Goal: Information Seeking & Learning: Check status

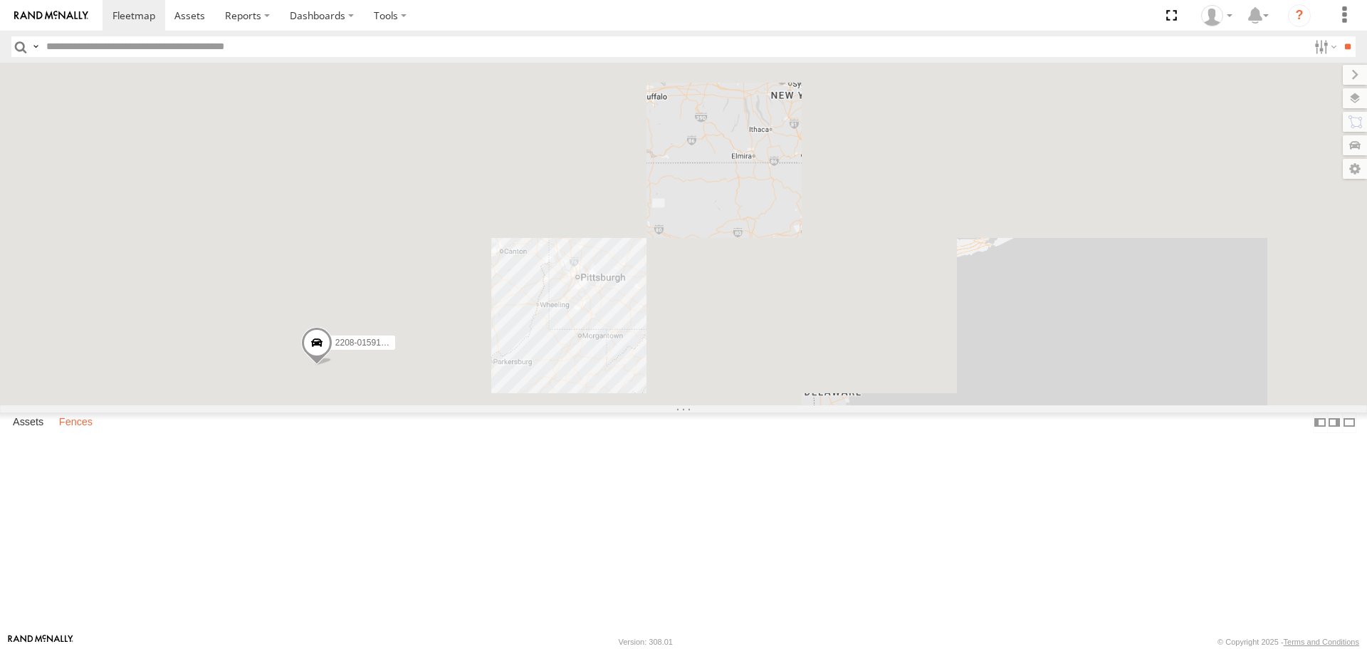
click at [92, 433] on label "Fences" at bounding box center [76, 423] width 48 height 20
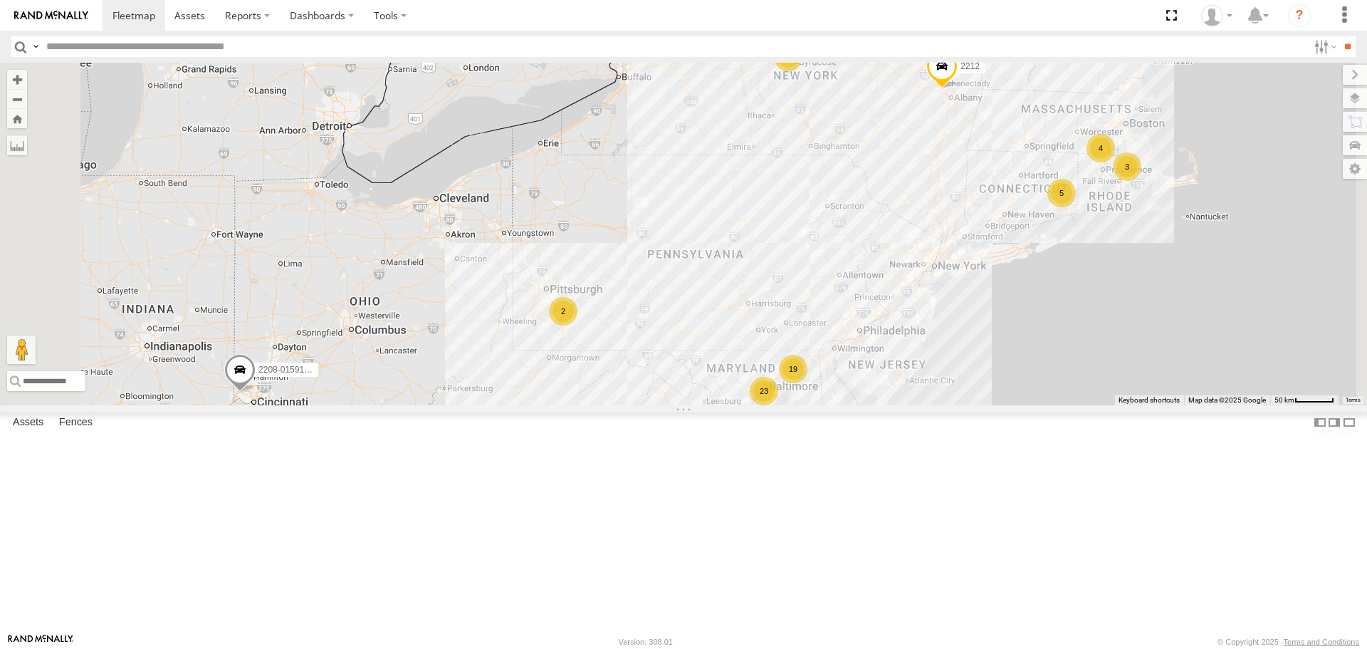
click at [0, 0] on div "[PERSON_NAME], MD - Mattress" at bounding box center [0, 0] width 0 height 0
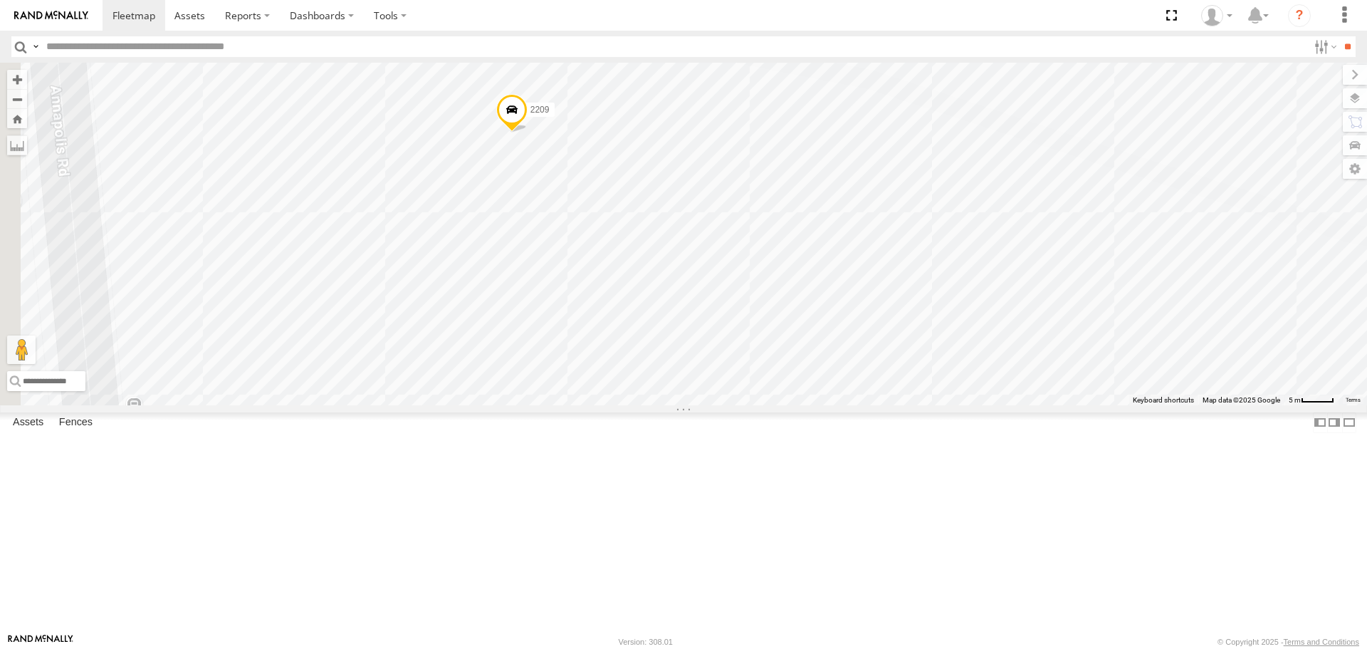
drag, startPoint x: 607, startPoint y: 350, endPoint x: 746, endPoint y: 356, distance: 139.7
click at [746, 356] on div "11856 11835 5822 2209 11840 2217 11851 11833 2203" at bounding box center [683, 234] width 1367 height 342
click at [0, 0] on div "[PERSON_NAME], MD - Mattress" at bounding box center [0, 0] width 0 height 0
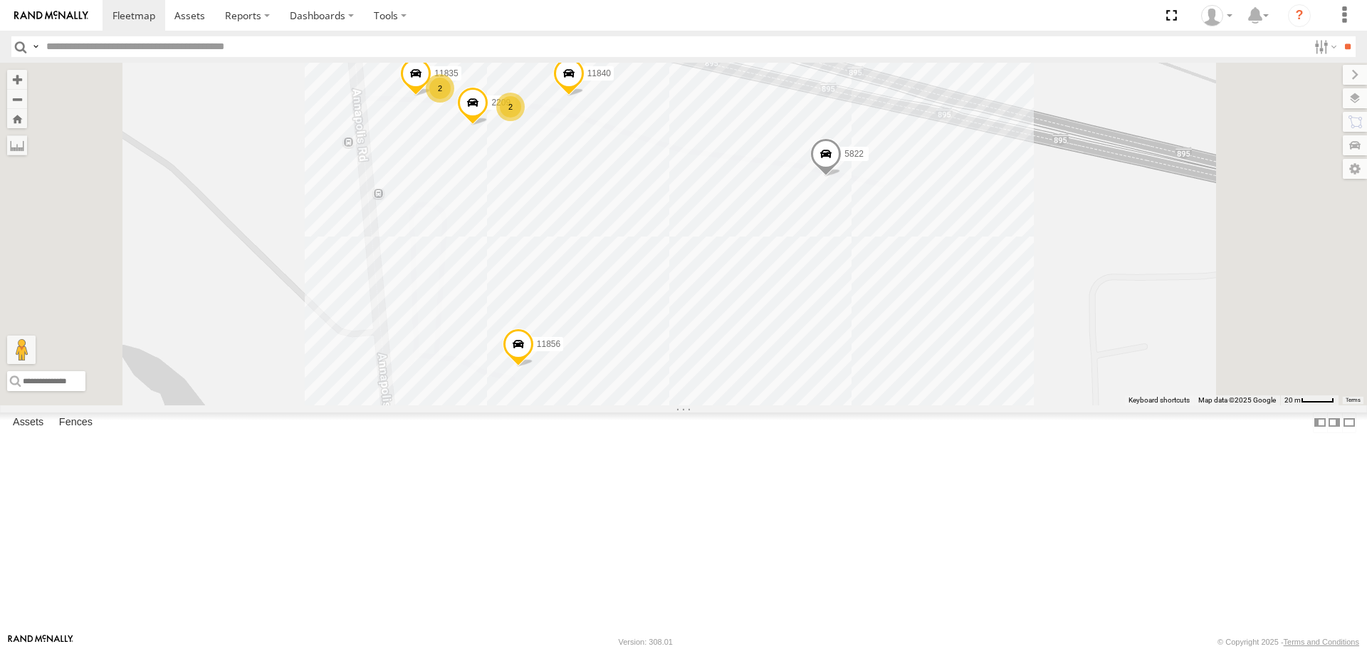
click at [822, 296] on div "11835 2209 11840 11856 2 2 5822" at bounding box center [683, 234] width 1367 height 342
click at [579, 166] on label at bounding box center [556, 161] width 46 height 10
click at [0, 0] on div "11856 All Assets" at bounding box center [0, 0] width 0 height 0
click at [0, 0] on label "×" at bounding box center [0, 0] width 0 height 0
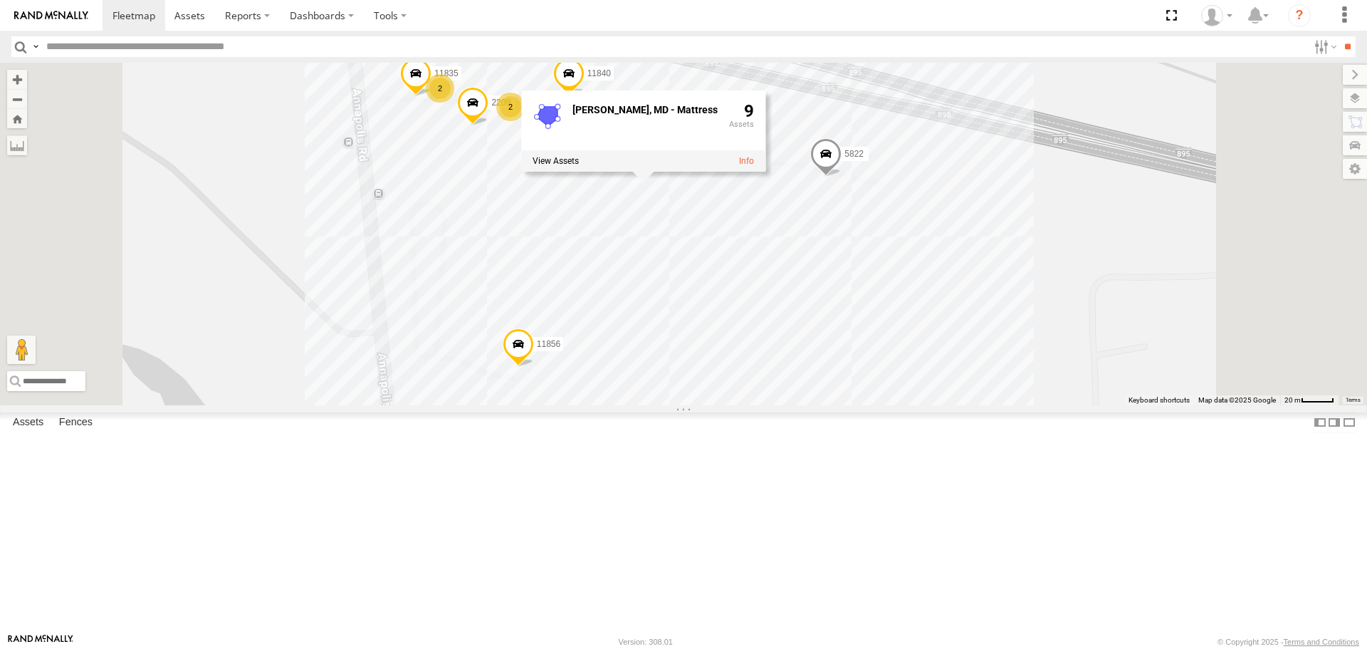
scroll to position [624, 0]
click at [0, 0] on div "[GEOGRAPHIC_DATA], [GEOGRAPHIC_DATA] - Mattress" at bounding box center [0, 0] width 0 height 0
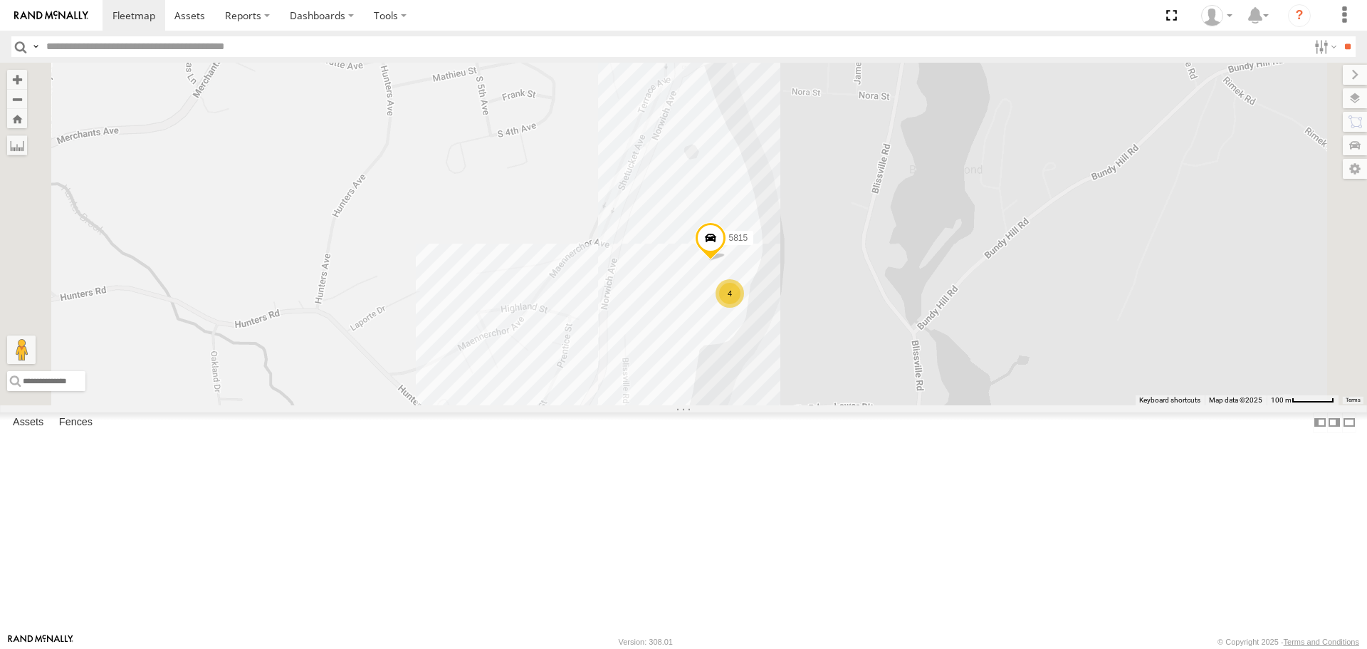
click at [843, 405] on div "4 5815 Lansdowne, MD - Mattress 9" at bounding box center [683, 234] width 1367 height 342
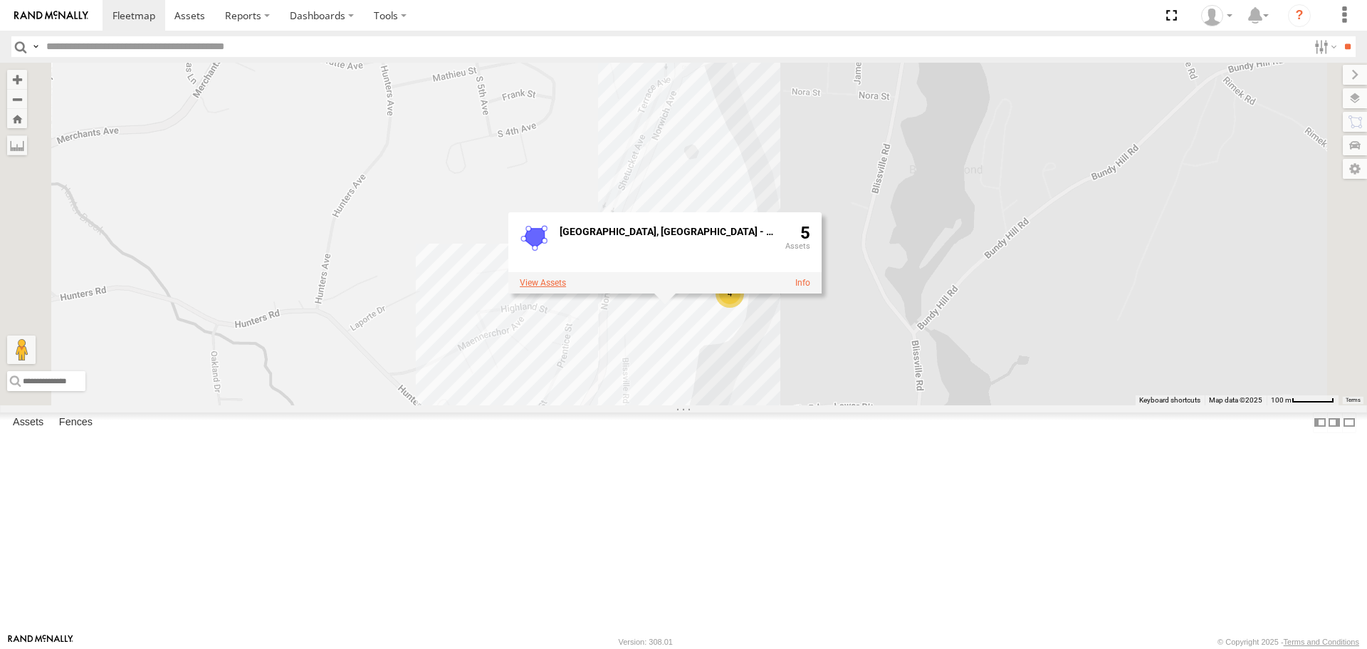
click at [566, 288] on label at bounding box center [543, 283] width 46 height 10
drag, startPoint x: 753, startPoint y: 397, endPoint x: 854, endPoint y: 391, distance: 101.3
drag, startPoint x: 854, startPoint y: 391, endPoint x: 549, endPoint y: 77, distance: 437.7
click at [0, 0] on label at bounding box center [0, 0] width 0 height 0
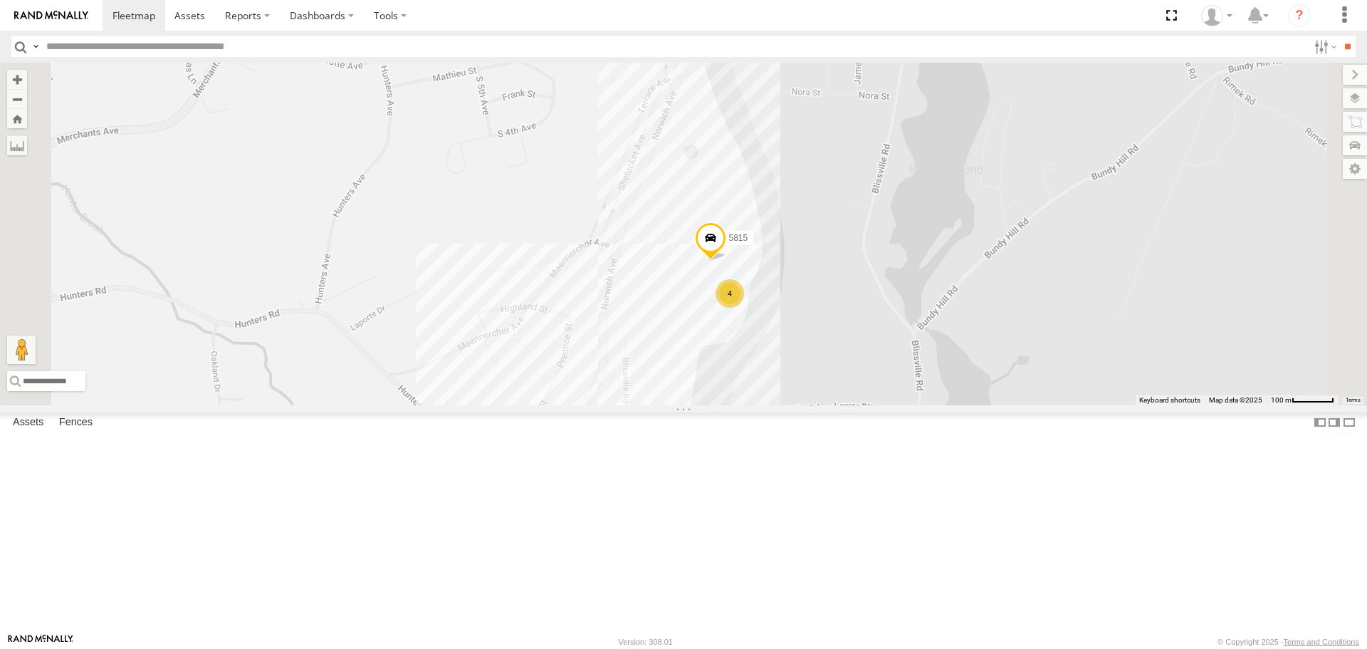
click at [0, 0] on div "My Bobs" at bounding box center [0, 0] width 0 height 0
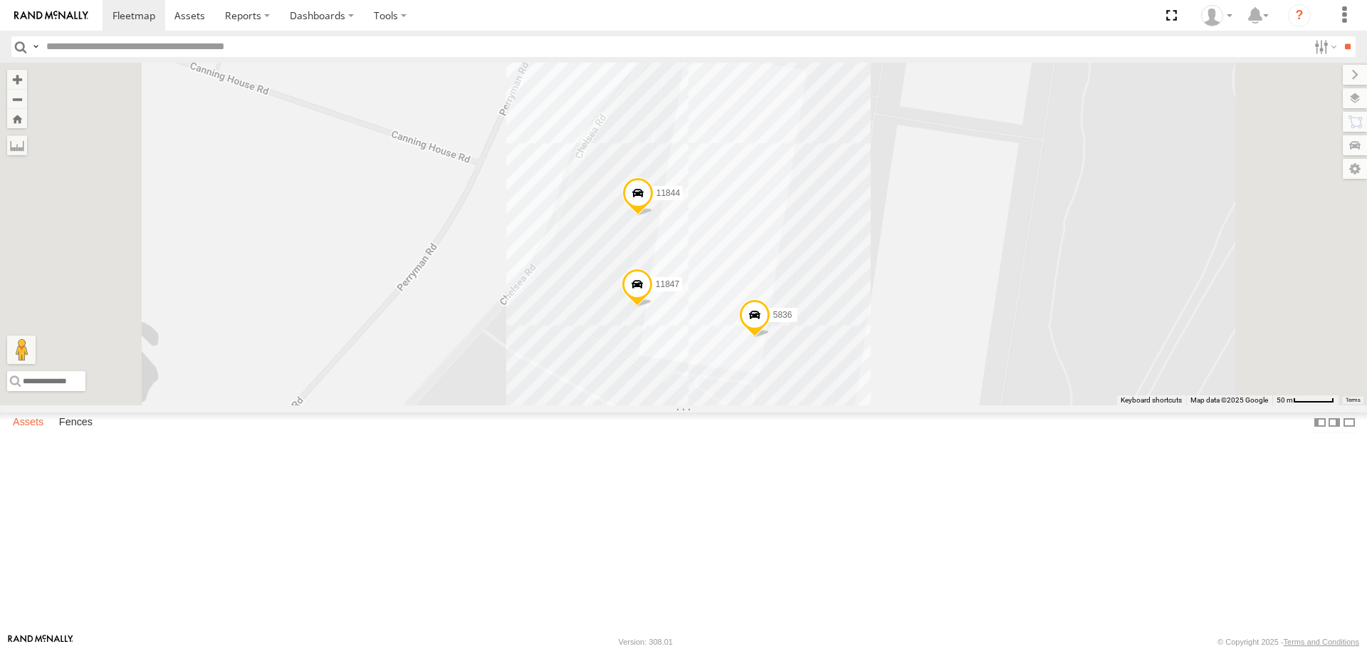
click at [33, 433] on label "Assets" at bounding box center [28, 423] width 45 height 20
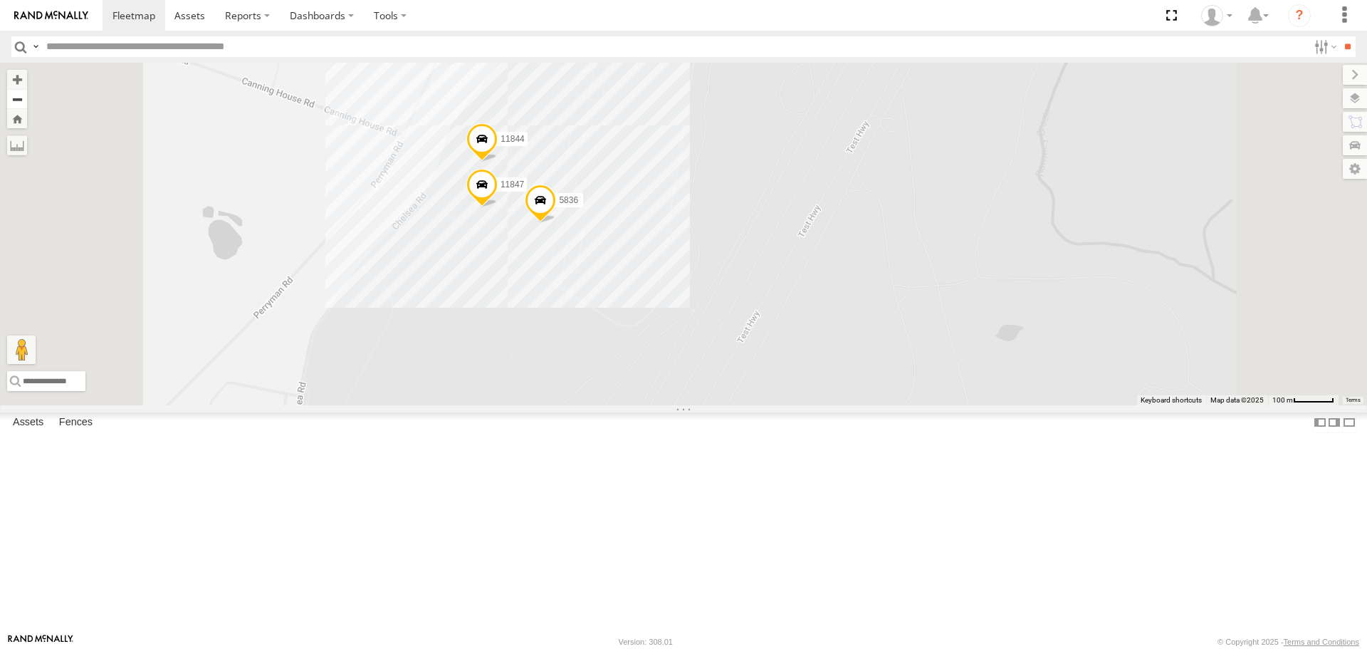
click at [27, 100] on button "Zoom out" at bounding box center [17, 99] width 20 height 20
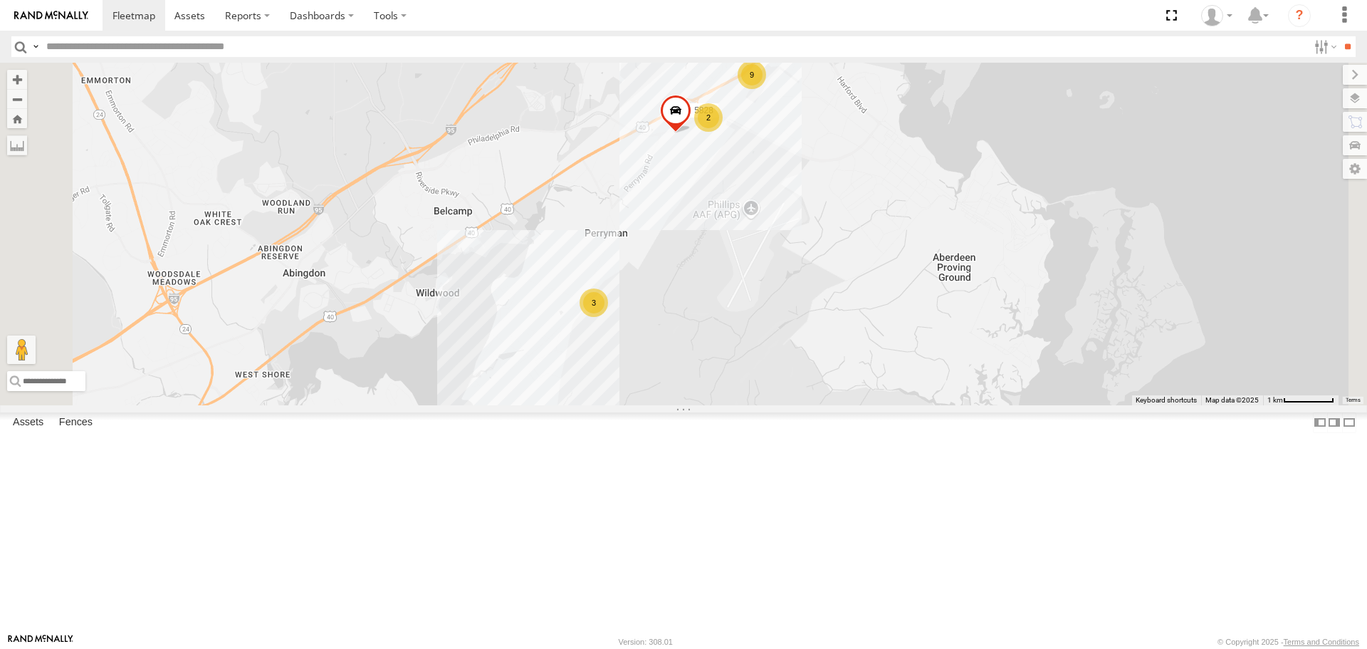
click at [692, 133] on span at bounding box center [675, 114] width 31 height 38
drag, startPoint x: 933, startPoint y: 127, endPoint x: 893, endPoint y: 140, distance: 41.7
click at [773, 102] on div "5828 All Assets Old Philadelphia Rd Aberdeen 39.48817 , -76.18758 0 17:04:30 04…" at bounding box center [676, 48] width 194 height 107
click at [499, 370] on div "2 9 3 5828 5828 All Assets Old Philadelphia Rd Aberdeen 39.48817 , -76.18758 0 …" at bounding box center [683, 234] width 1367 height 342
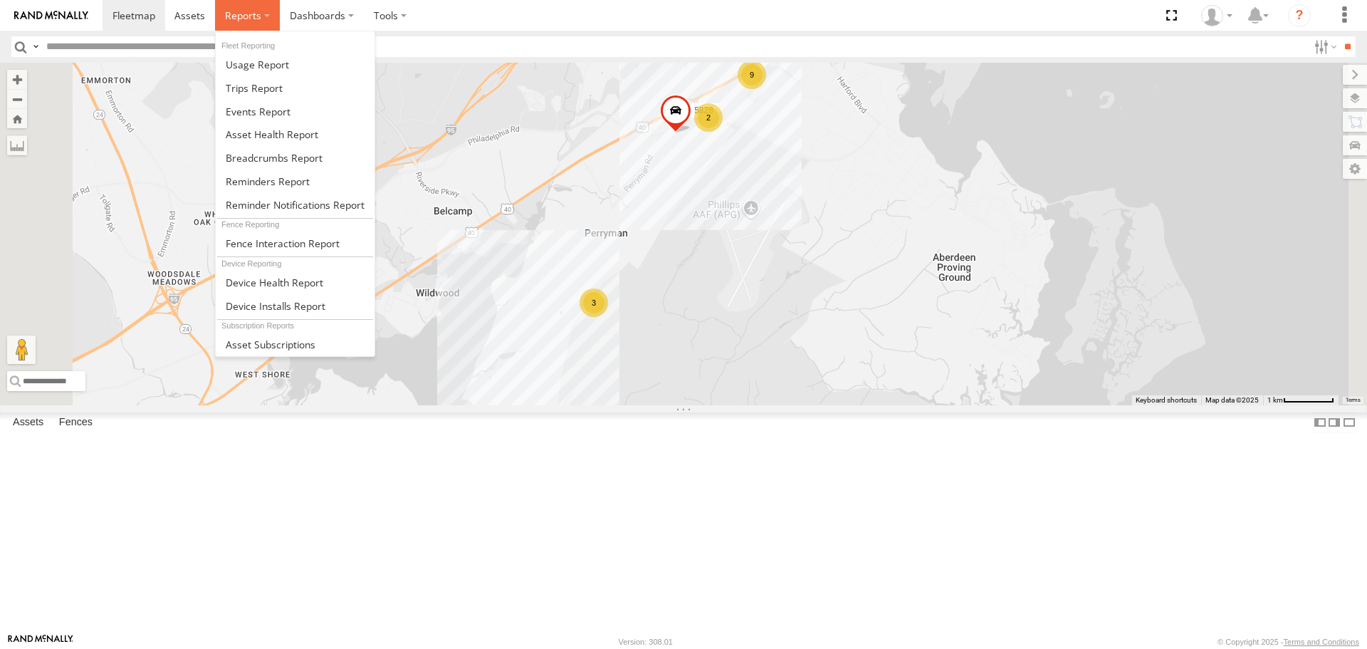
click at [242, 17] on span at bounding box center [243, 16] width 36 height 14
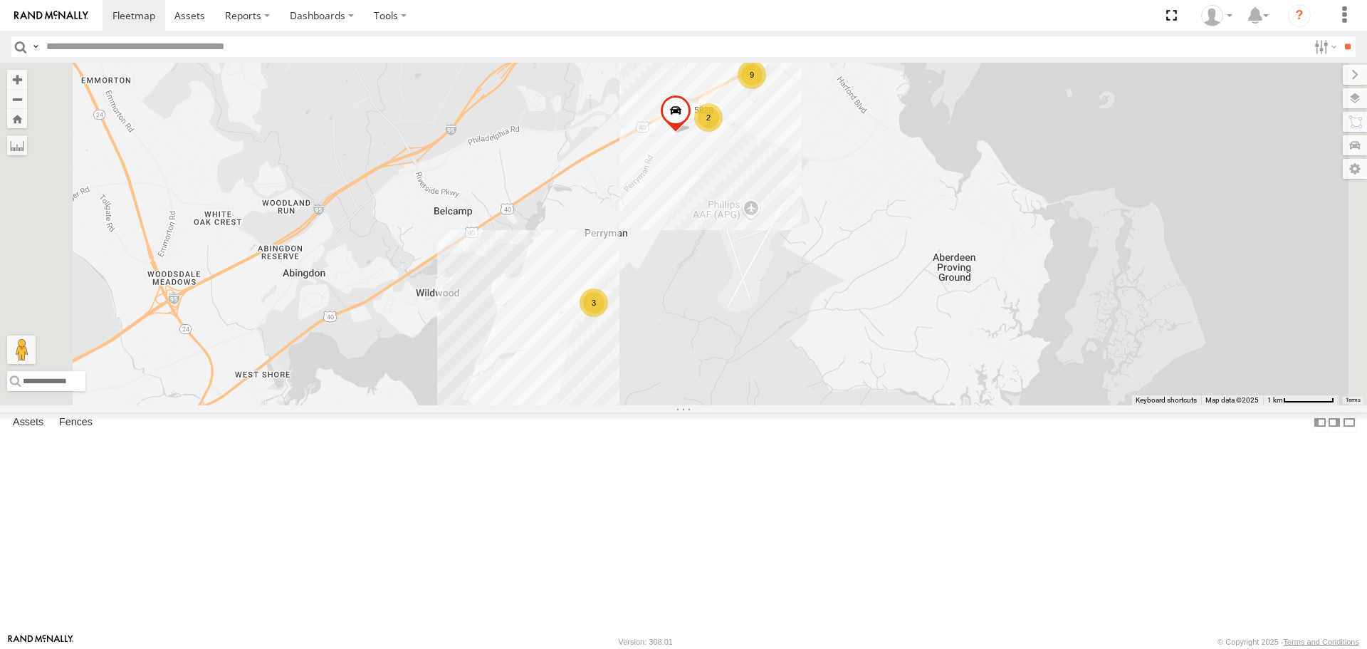
click at [419, 170] on div "2 9 3 5828" at bounding box center [683, 234] width 1367 height 342
click at [27, 128] on button "Zoom Home" at bounding box center [17, 118] width 20 height 19
click at [27, 115] on button "Zoom Home" at bounding box center [17, 118] width 20 height 19
click at [98, 433] on label "Fences" at bounding box center [76, 423] width 48 height 20
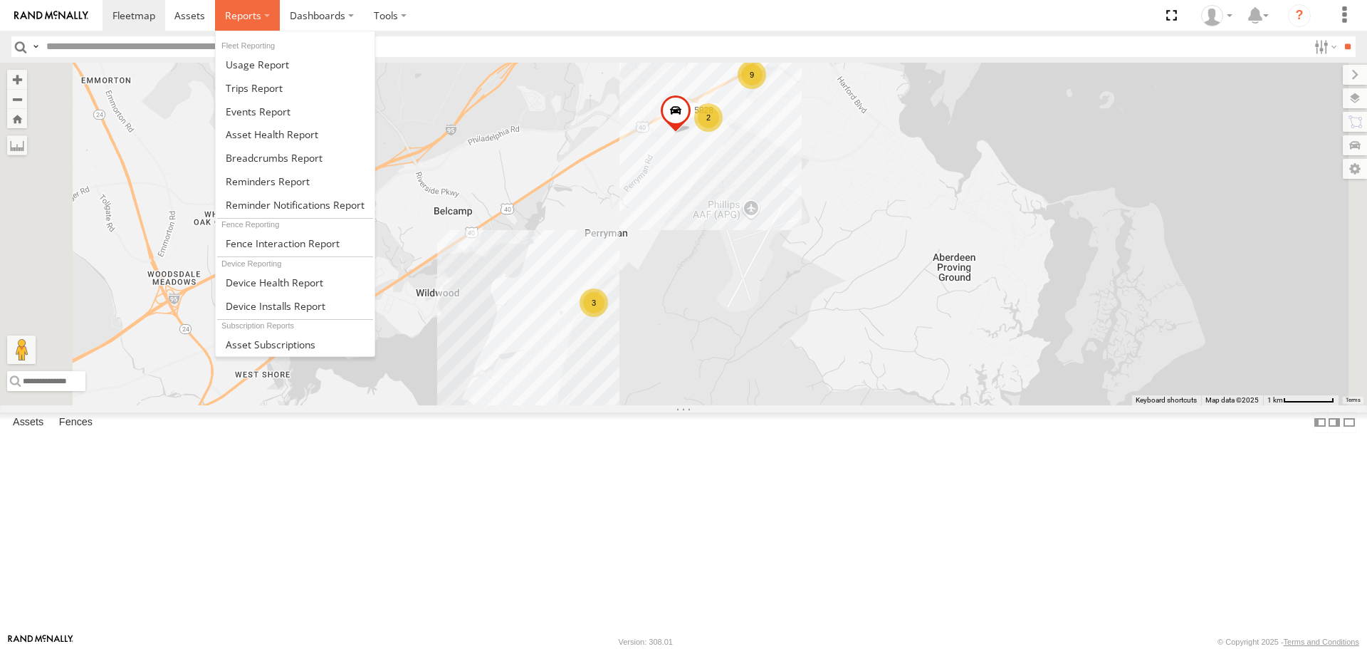
click at [251, 21] on span at bounding box center [243, 16] width 36 height 14
click at [287, 139] on span at bounding box center [272, 134] width 93 height 14
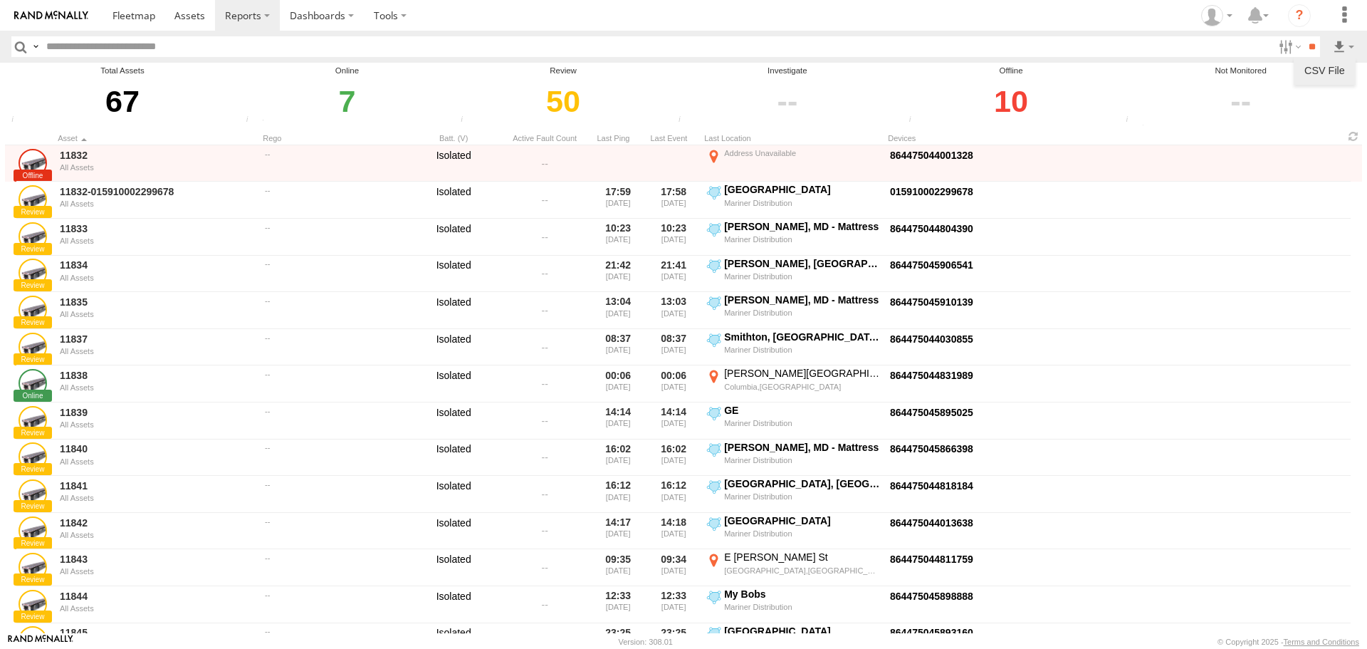
click at [1337, 68] on link at bounding box center [1325, 70] width 51 height 21
click at [202, 13] on span at bounding box center [189, 16] width 31 height 14
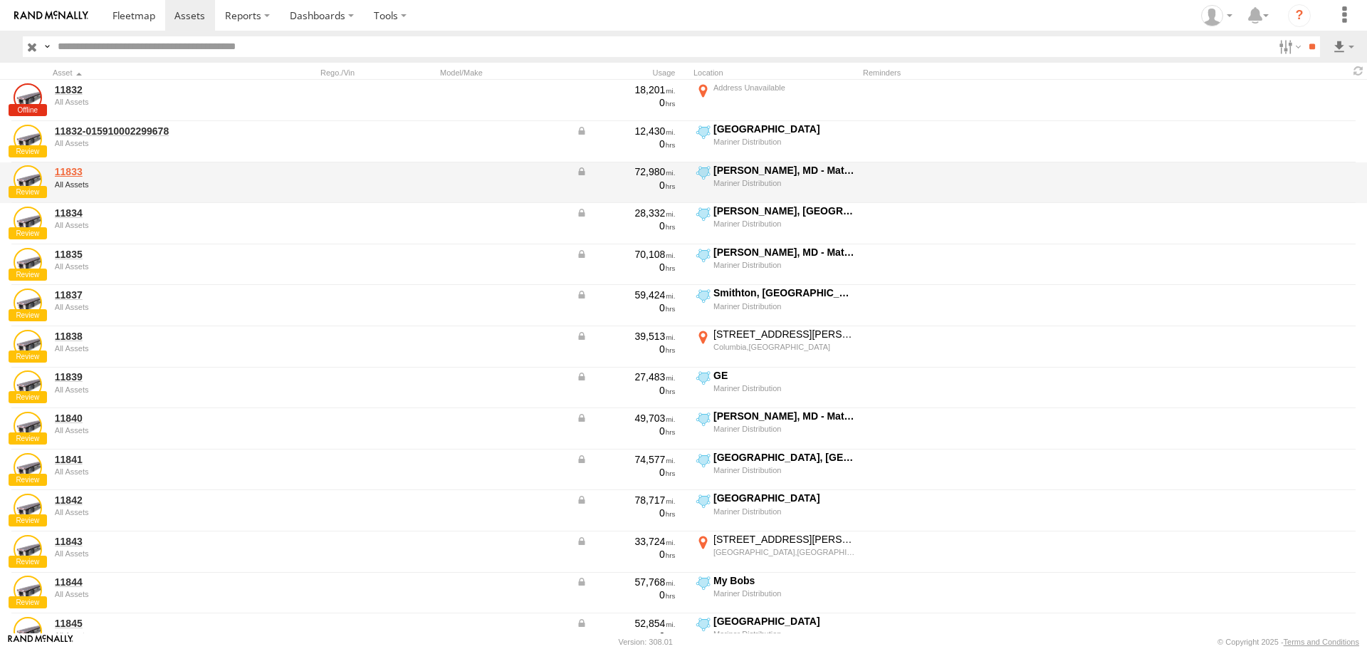
scroll to position [166, 0]
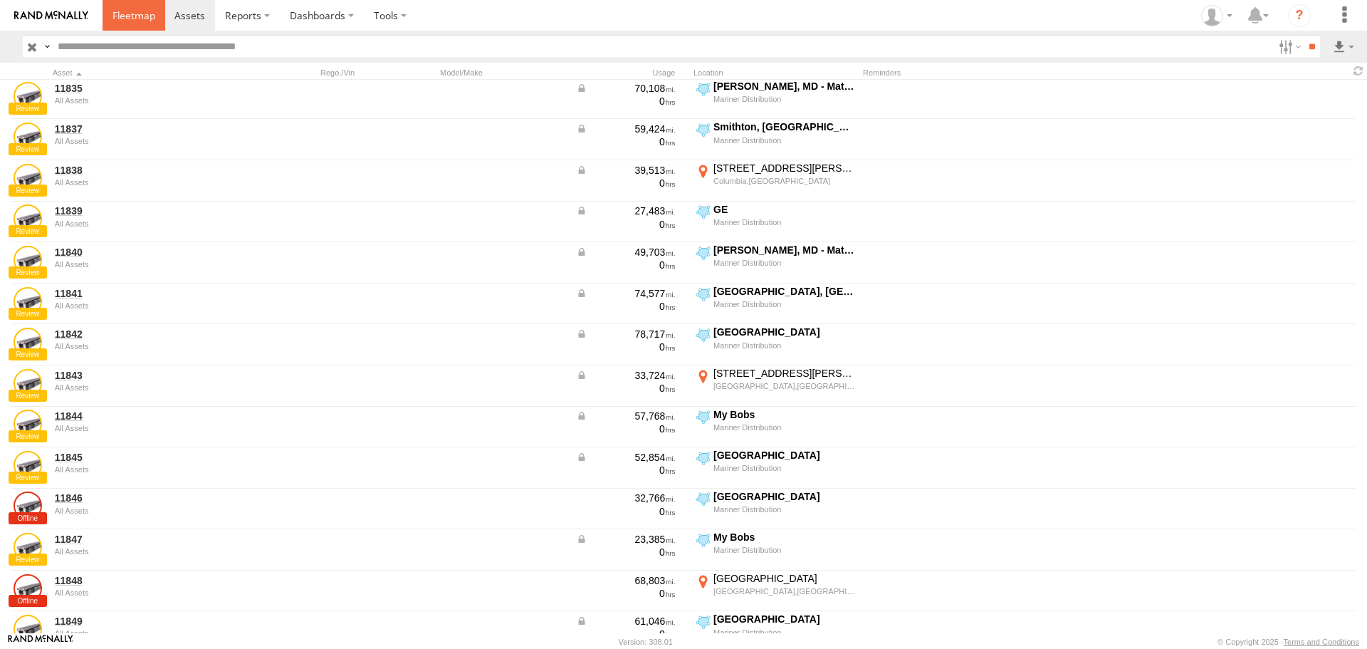
click at [150, 11] on span at bounding box center [134, 16] width 43 height 14
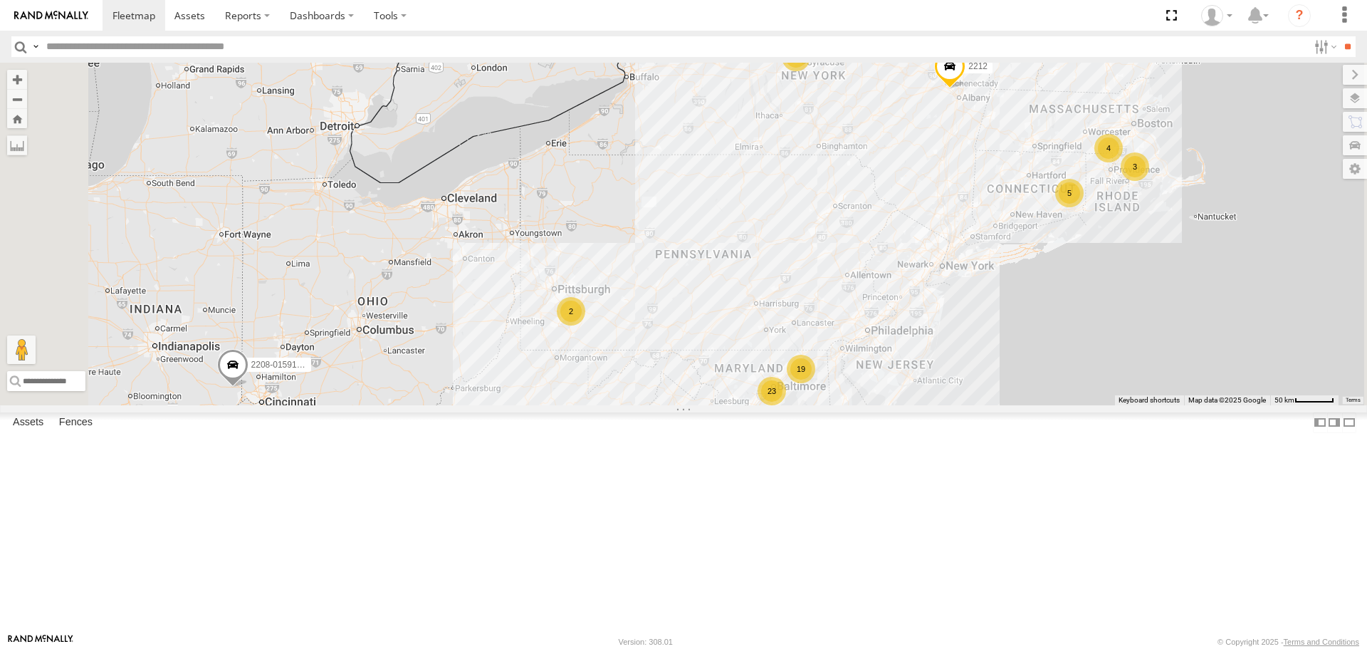
scroll to position [333, 0]
